Goal: Task Accomplishment & Management: Use online tool/utility

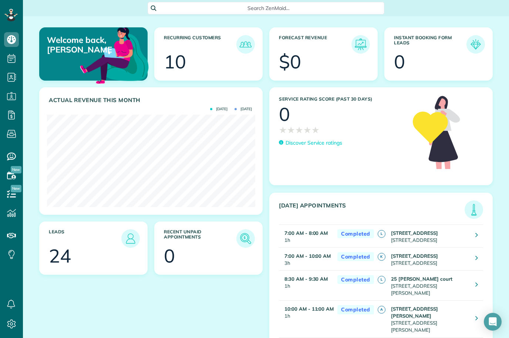
scroll to position [369609, 369493]
click at [390, 316] on div "Open Intercom Messenger" at bounding box center [493, 322] width 20 height 20
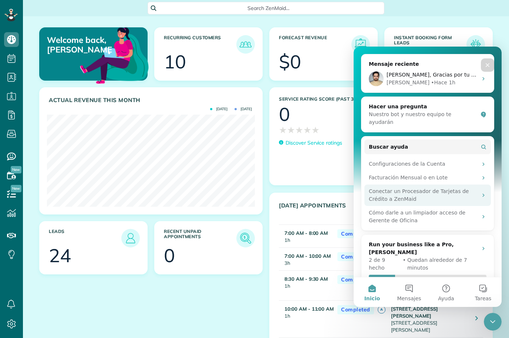
scroll to position [91, 0]
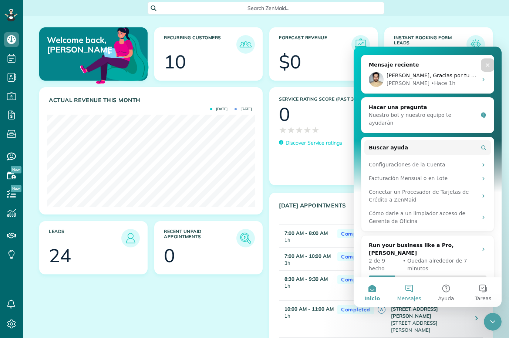
click at [390, 289] on button "Mensajes" at bounding box center [408, 292] width 37 height 30
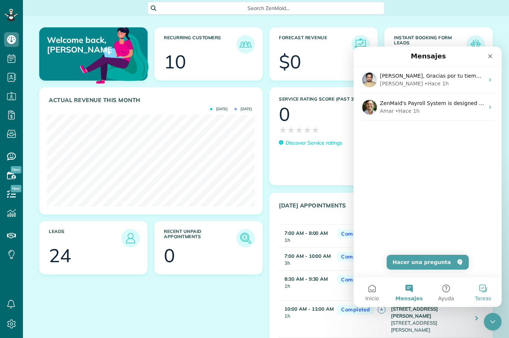
click at [390, 296] on span "Tareas" at bounding box center [483, 298] width 17 height 5
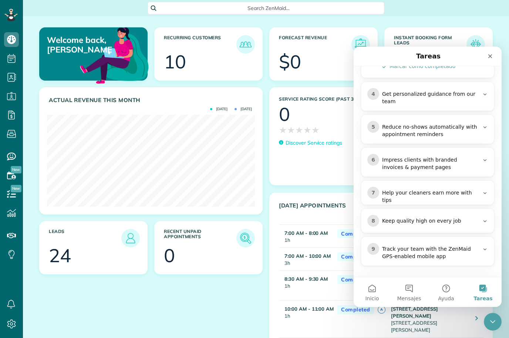
scroll to position [227, 0]
click at [390, 58] on icon "Cerrar" at bounding box center [490, 56] width 6 height 6
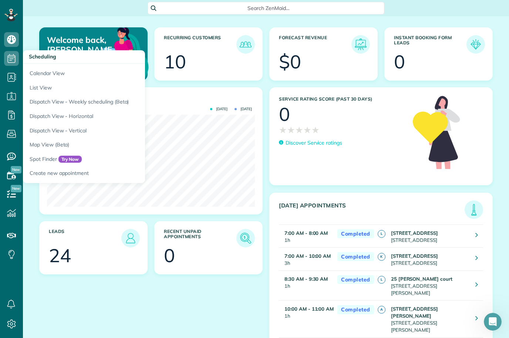
click at [18, 57] on icon at bounding box center [11, 58] width 15 height 15
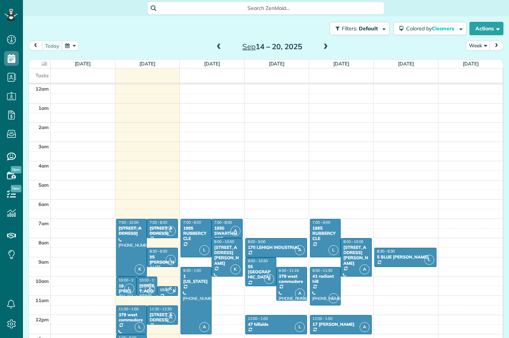
scroll to position [135, 0]
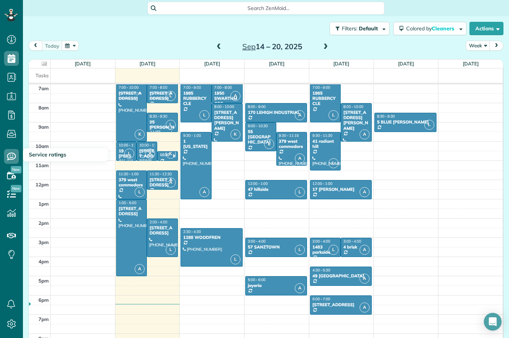
click at [33, 155] on span "Service ratings" at bounding box center [47, 154] width 37 height 7
click at [65, 158] on h3 "Service ratings" at bounding box center [65, 154] width 85 height 13
click at [9, 175] on icon at bounding box center [11, 175] width 15 height 15
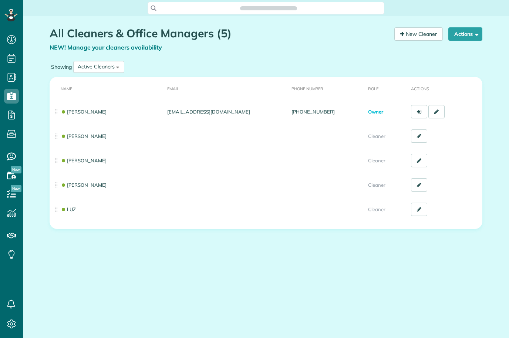
scroll to position [3, 3]
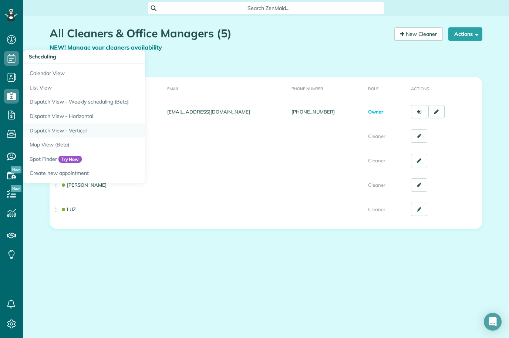
click at [57, 128] on link "Dispatch View - Vertical" at bounding box center [115, 130] width 185 height 14
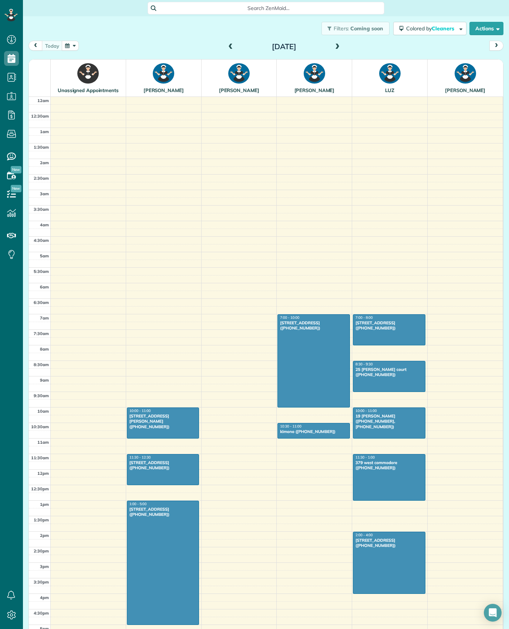
scroll to position [105, 0]
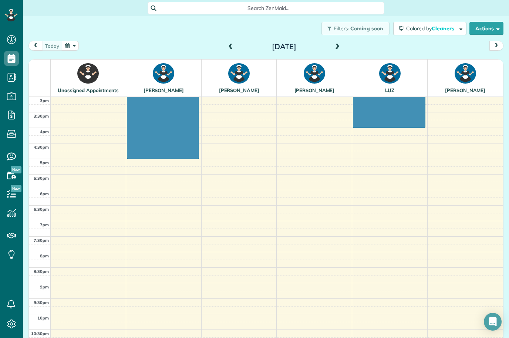
scroll to position [466, 0]
click at [431, 33] on button "Colored by Cleaners" at bounding box center [429, 28] width 73 height 13
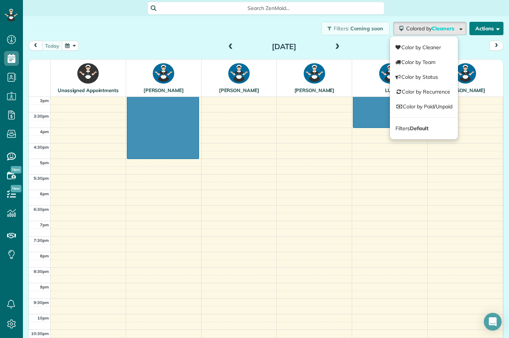
click at [479, 31] on button "Actions" at bounding box center [486, 28] width 34 height 13
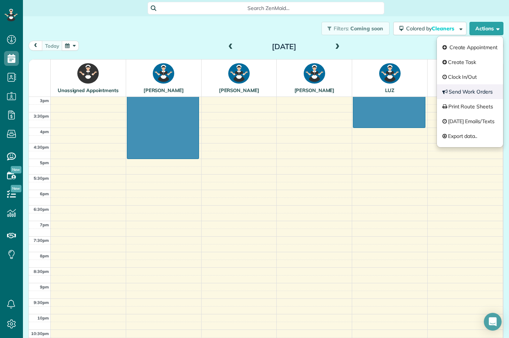
click at [463, 88] on link "Send Work Orders" at bounding box center [470, 91] width 66 height 15
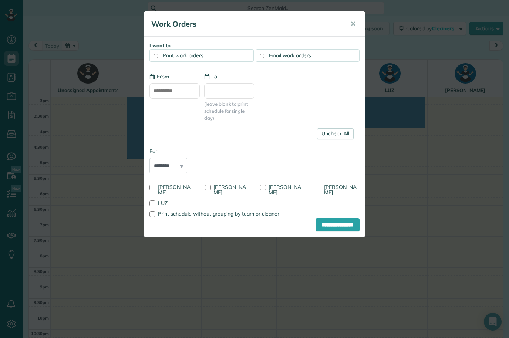
type input "**********"
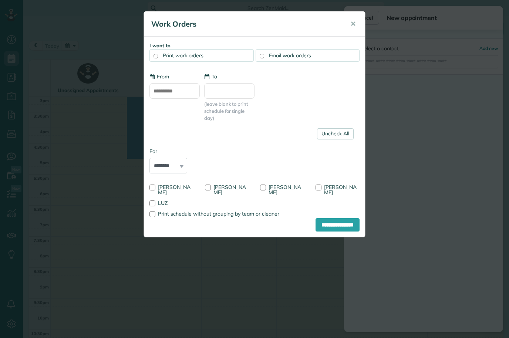
click at [216, 94] on input "To" at bounding box center [229, 91] width 50 height 16
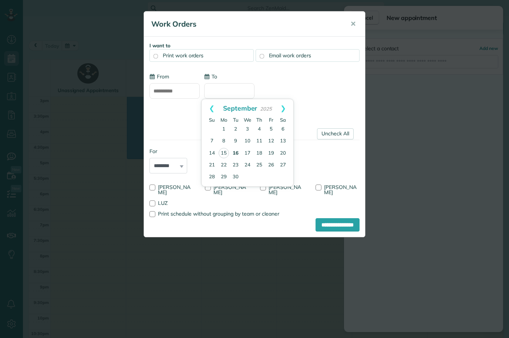
click at [235, 151] on link "16" at bounding box center [236, 154] width 12 height 12
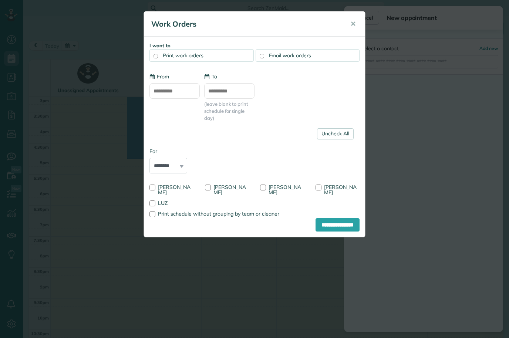
click at [210, 92] on input "**********" at bounding box center [229, 91] width 50 height 16
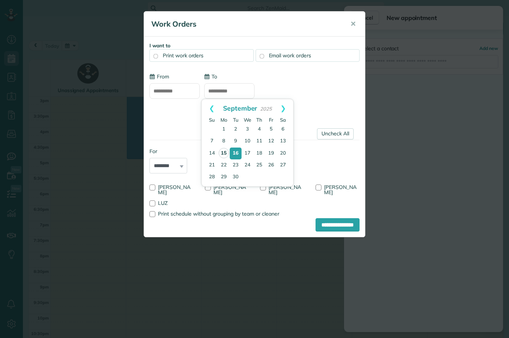
click at [223, 152] on link "15" at bounding box center [223, 153] width 10 height 10
type input "**********"
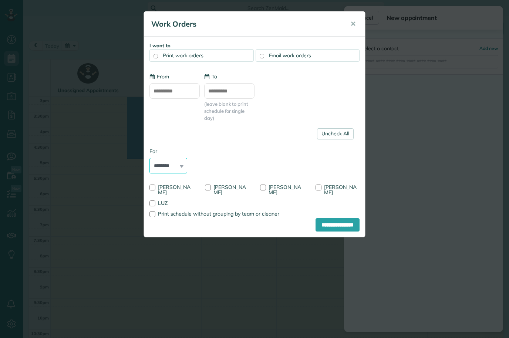
click at [155, 167] on select "******** *****" at bounding box center [168, 166] width 38 height 16
select select "*****"
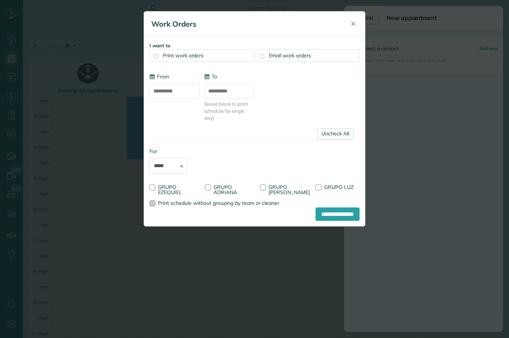
click at [151, 203] on div at bounding box center [152, 203] width 6 height 6
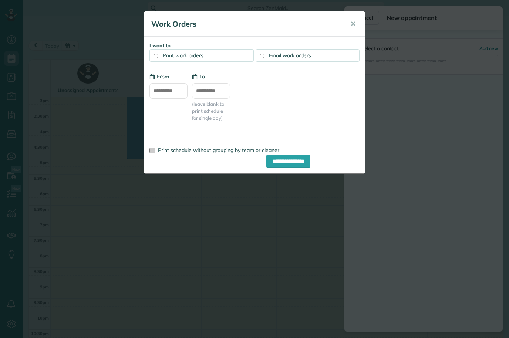
click at [158, 152] on span "Print schedule without grouping by team or cleaner" at bounding box center [218, 150] width 121 height 7
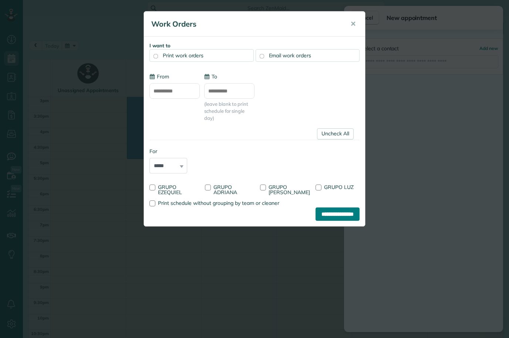
click at [350, 217] on input "**********" at bounding box center [337, 213] width 44 height 13
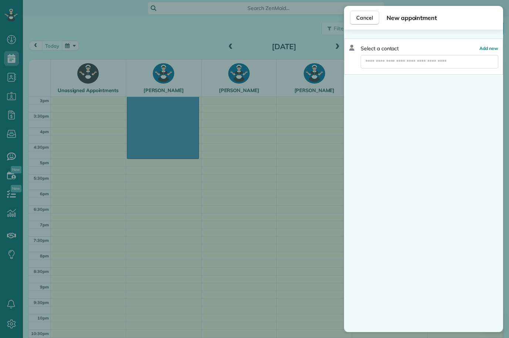
scroll to position [466, 0]
click at [373, 20] on button "Cancel" at bounding box center [364, 18] width 29 height 14
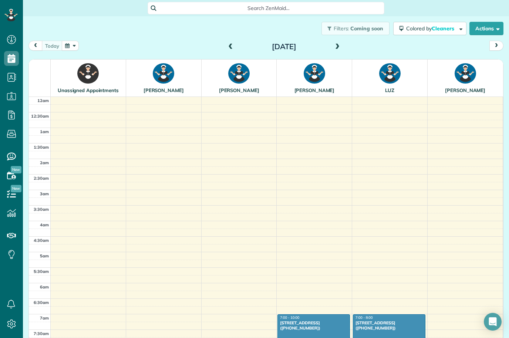
click at [8, 16] on icon at bounding box center [10, 15] width 13 height 13
click at [10, 16] on icon at bounding box center [10, 15] width 13 height 13
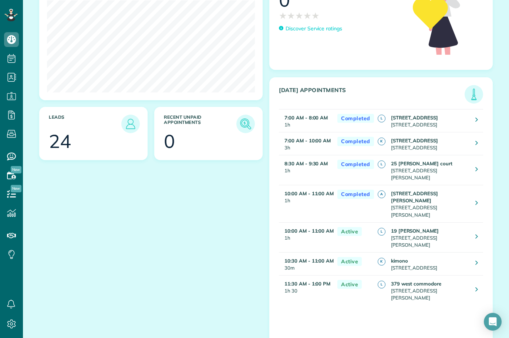
scroll to position [114, 0]
click at [10, 112] on use at bounding box center [11, 115] width 7 height 9
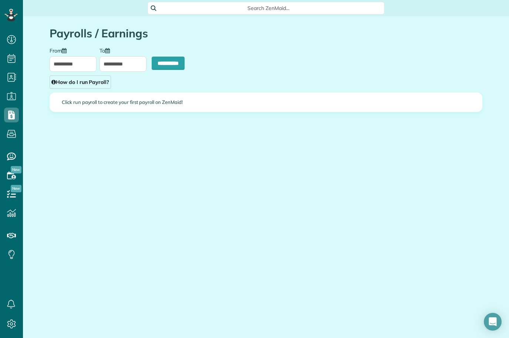
scroll to position [3, 3]
type input "**********"
click at [11, 156] on icon at bounding box center [11, 156] width 15 height 15
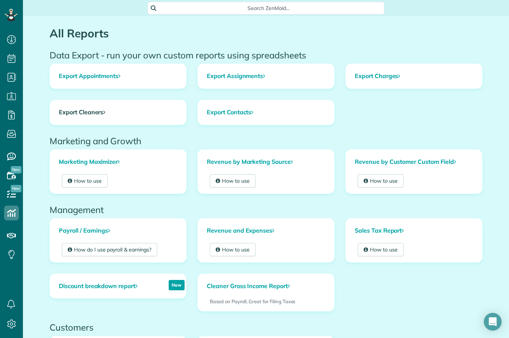
click at [68, 117] on link "Export Cleaners" at bounding box center [118, 112] width 136 height 24
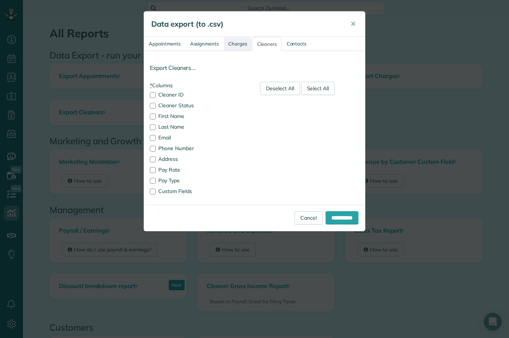
click at [239, 40] on link "Charges" at bounding box center [238, 44] width 28 height 14
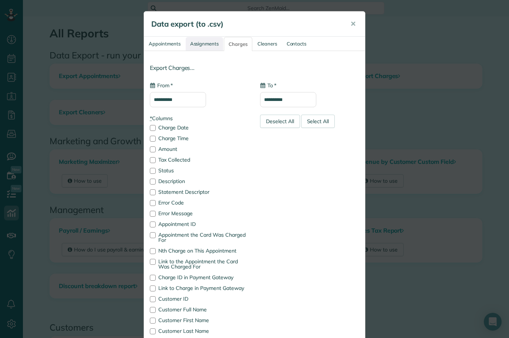
click at [205, 39] on link "Assignments" at bounding box center [205, 44] width 38 height 14
